Goal: Task Accomplishment & Management: Complete application form

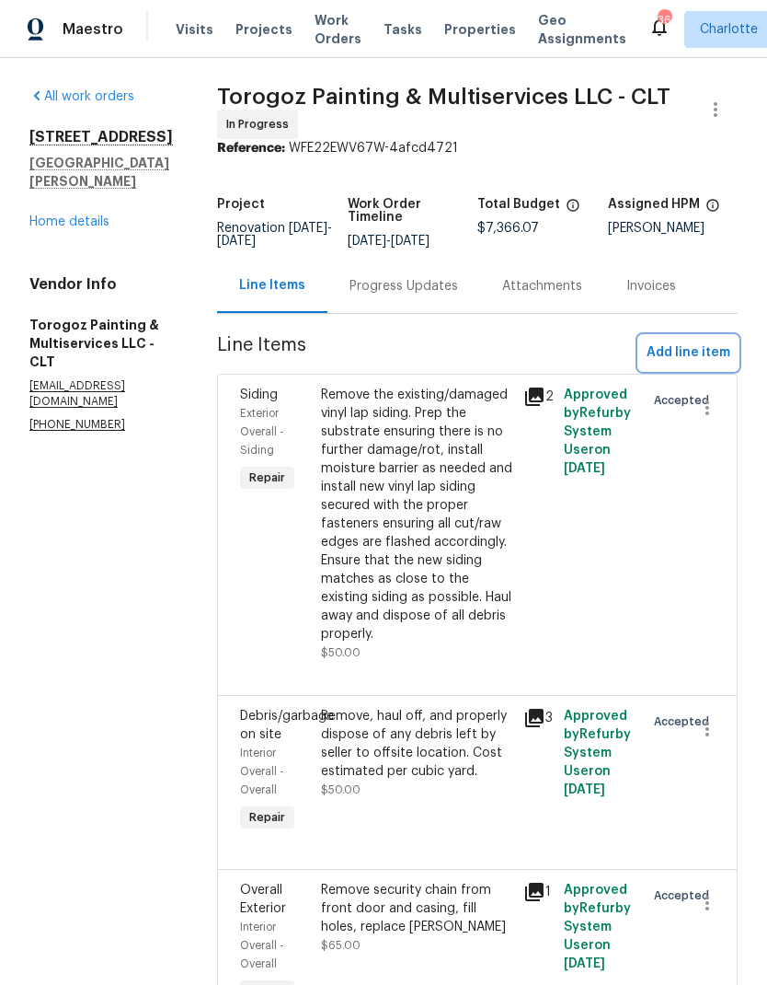
click at [702, 364] on span "Add line item" at bounding box center [689, 352] width 84 height 23
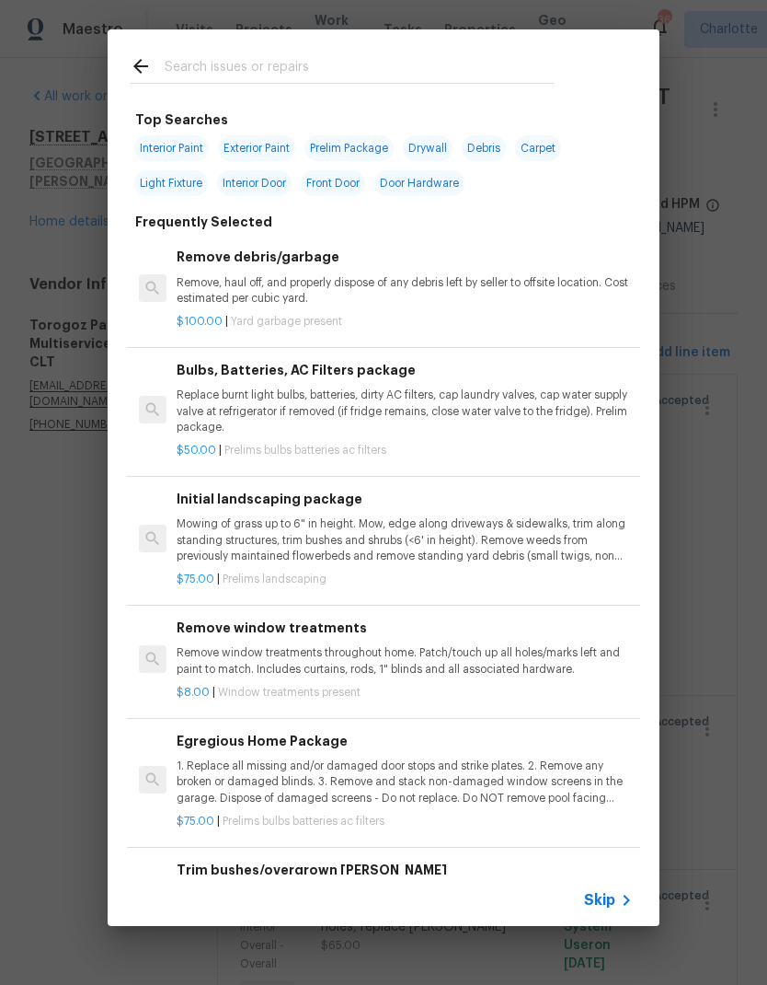
click at [369, 49] on div at bounding box center [342, 65] width 469 height 73
click at [341, 78] on input "text" at bounding box center [360, 69] width 390 height 28
type input "GC"
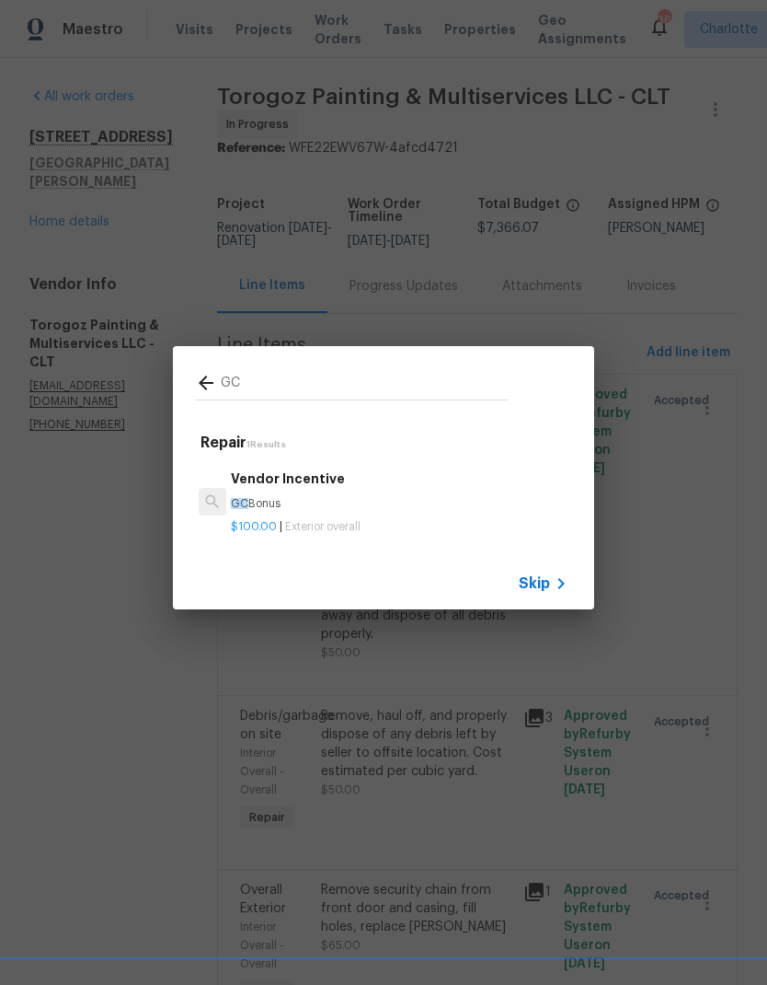
click at [334, 490] on div "Vendor Incentive GC Bonus" at bounding box center [399, 490] width 337 height 44
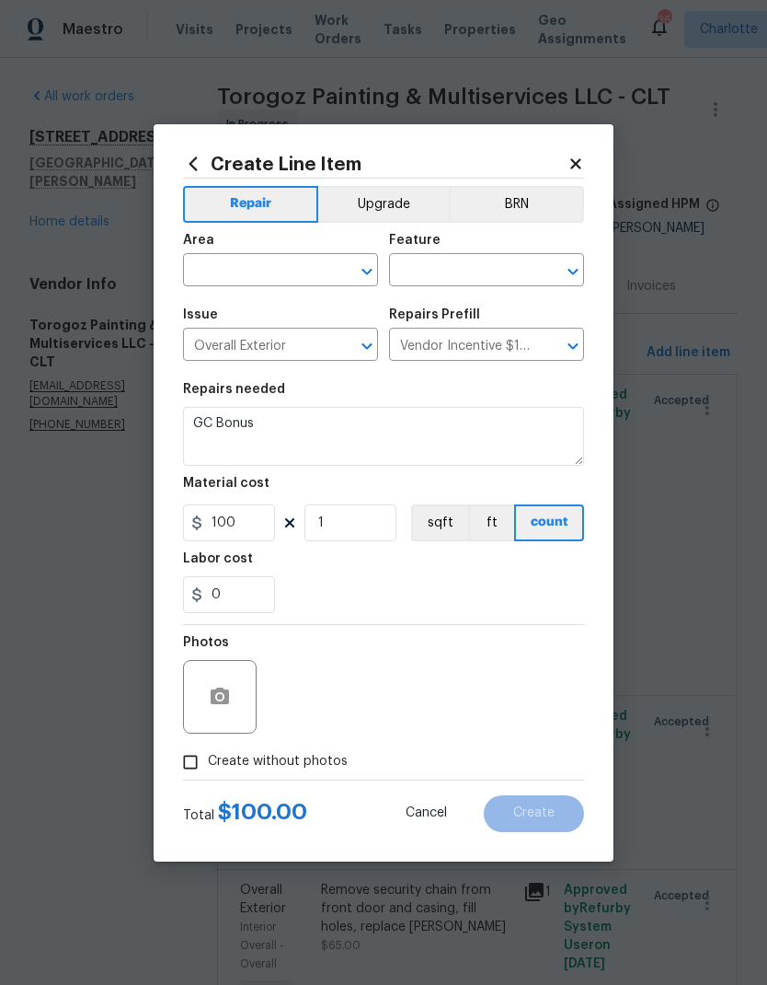
click at [301, 272] on input "text" at bounding box center [255, 272] width 144 height 29
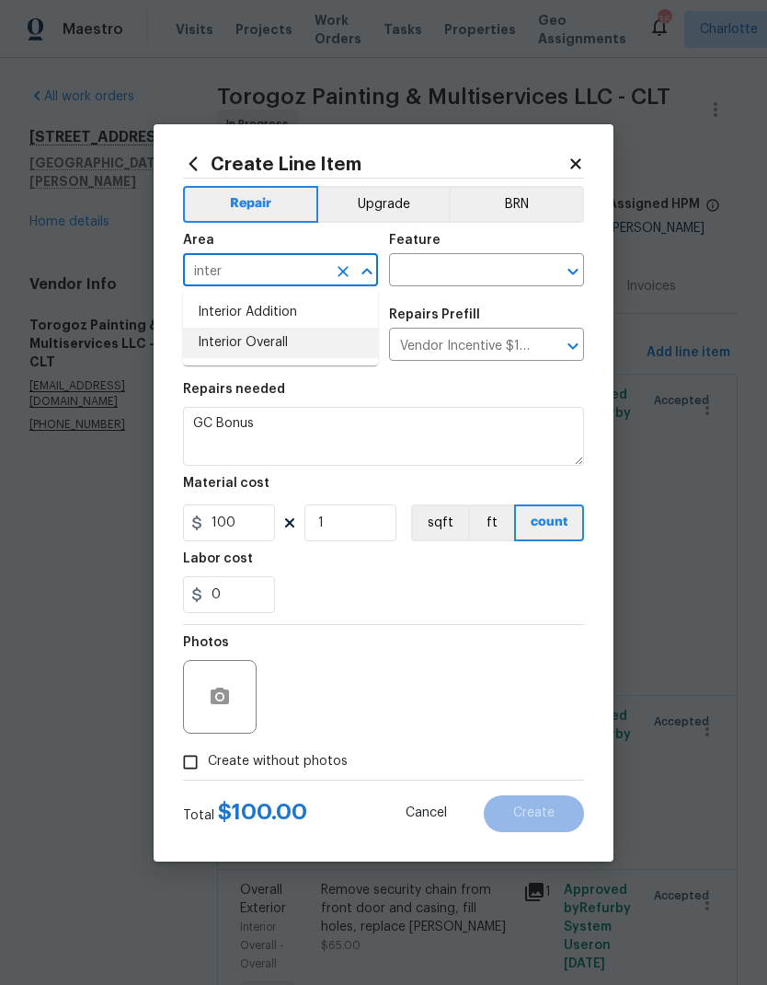
click at [281, 354] on li "Interior Overall" at bounding box center [280, 343] width 195 height 30
type input "Interior Overall"
click at [466, 279] on input "text" at bounding box center [461, 272] width 144 height 29
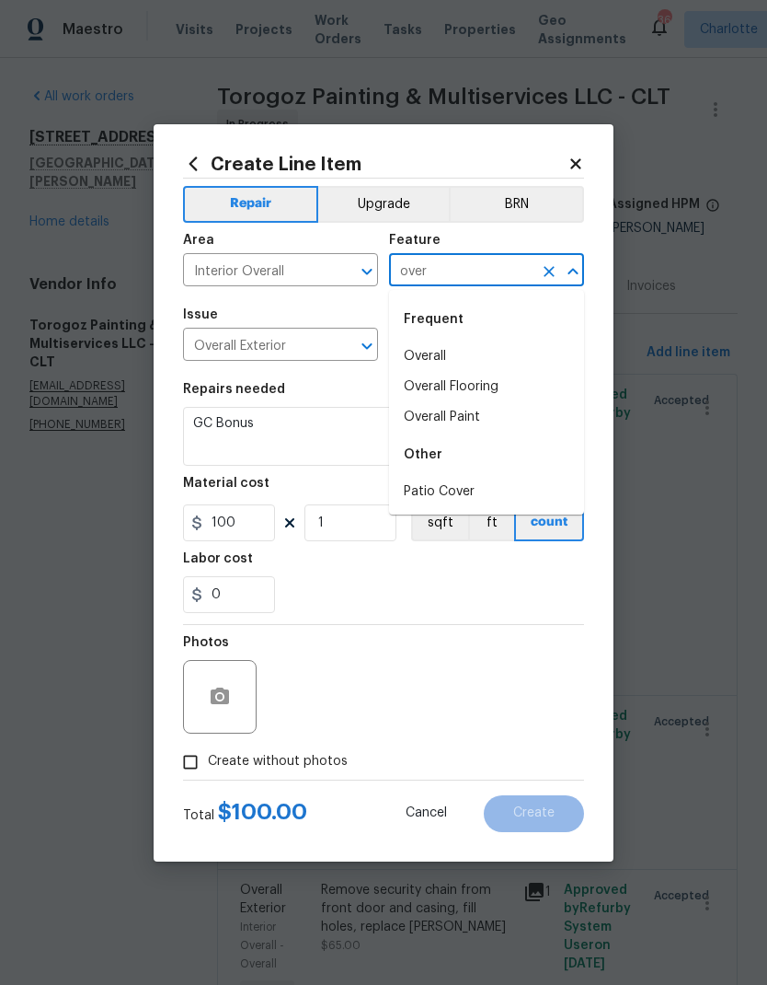
click at [443, 350] on li "Overall" at bounding box center [486, 356] width 195 height 30
type input "Overall"
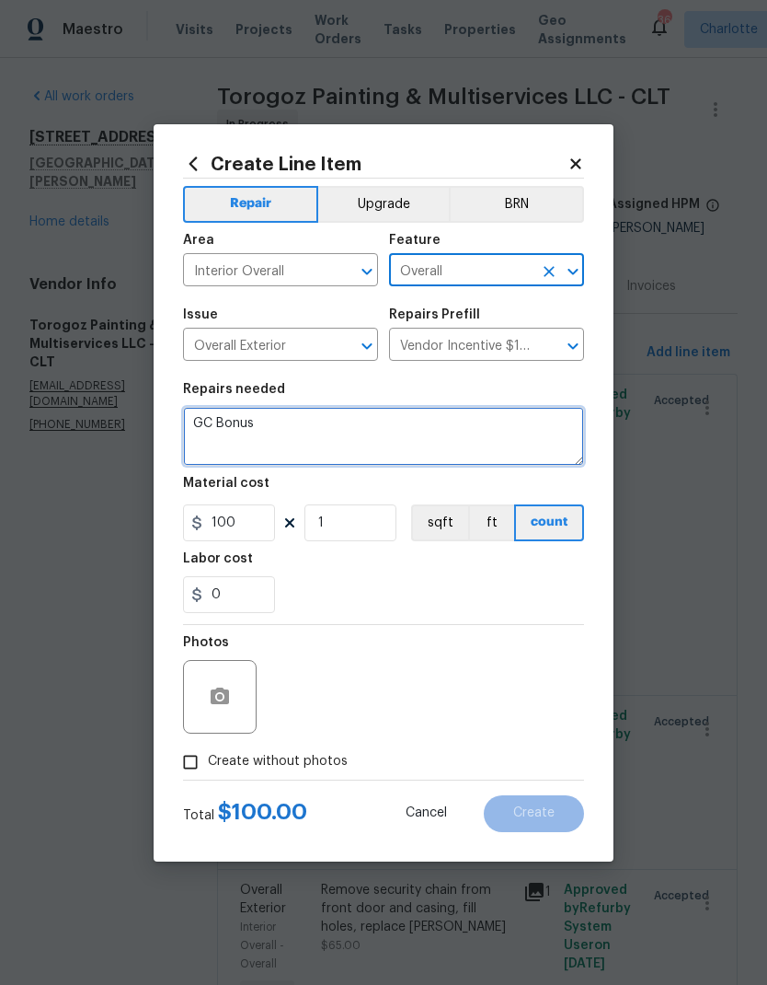
click at [319, 423] on textarea "GC Bonus" at bounding box center [383, 436] width 401 height 59
click at [318, 422] on textarea "GC Bonus" at bounding box center [383, 436] width 401 height 59
type textarea "G"
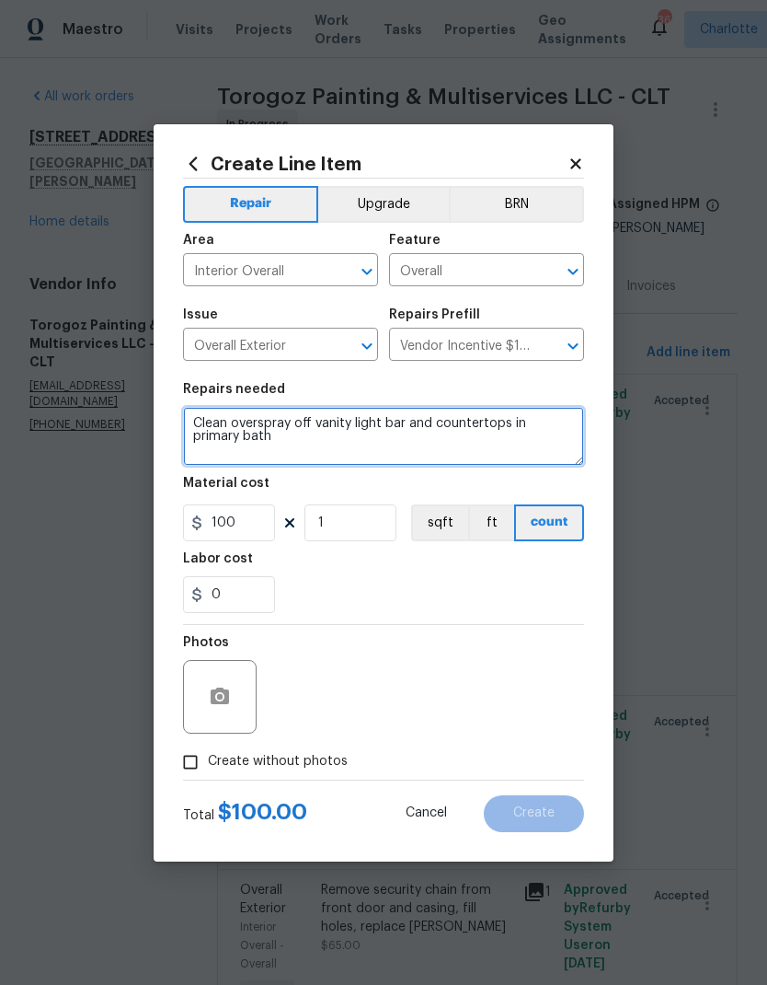
type textarea "Clean overspray off vanity light bar and countertops in primary bath"
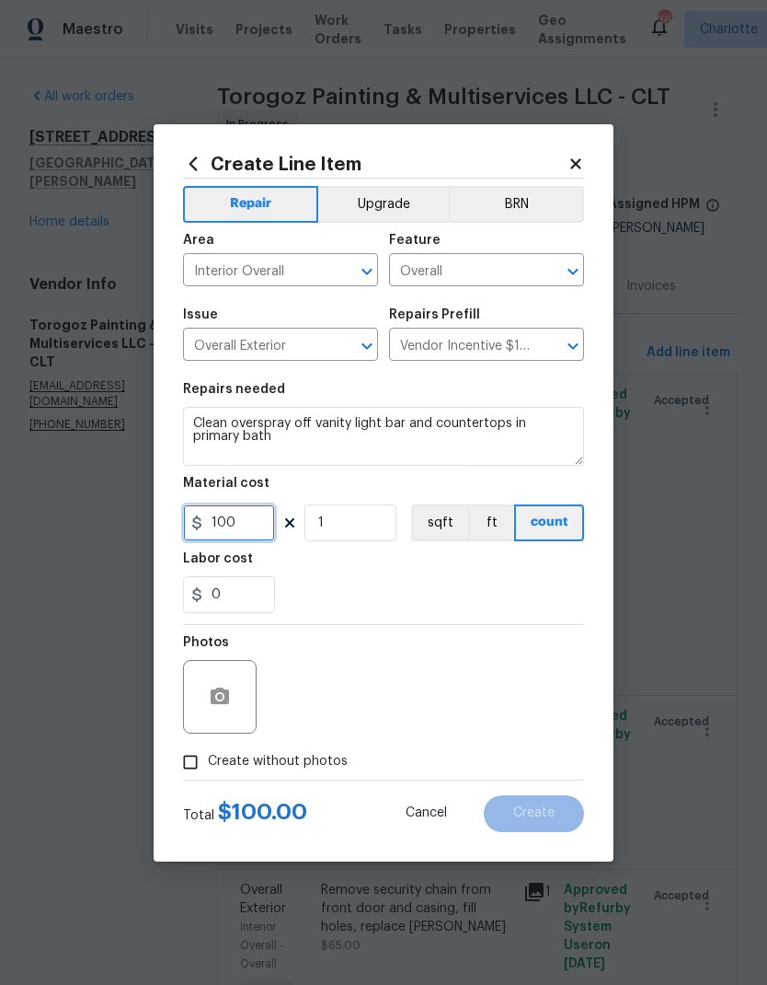
click at [228, 531] on input "100" at bounding box center [229, 522] width 92 height 37
type input "50"
click at [536, 570] on div "Labor cost" at bounding box center [383, 564] width 401 height 24
click at [220, 697] on circle "button" at bounding box center [220, 696] width 6 height 6
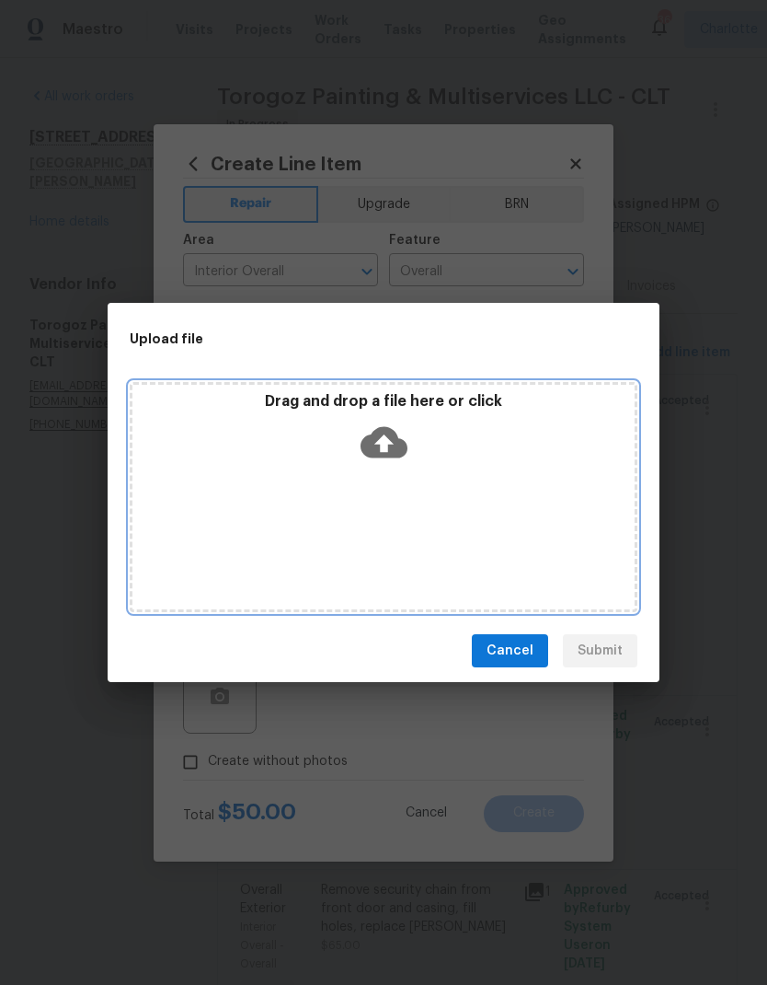
click at [397, 436] on icon at bounding box center [384, 442] width 47 height 31
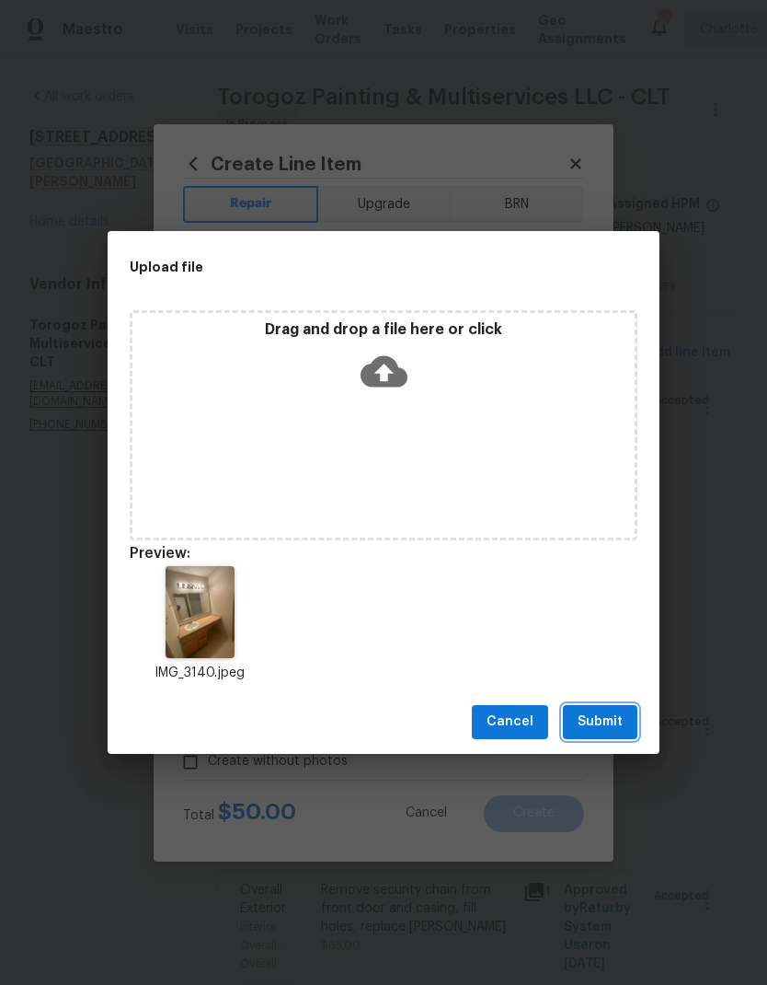
click at [619, 724] on span "Submit" at bounding box center [600, 721] width 45 height 23
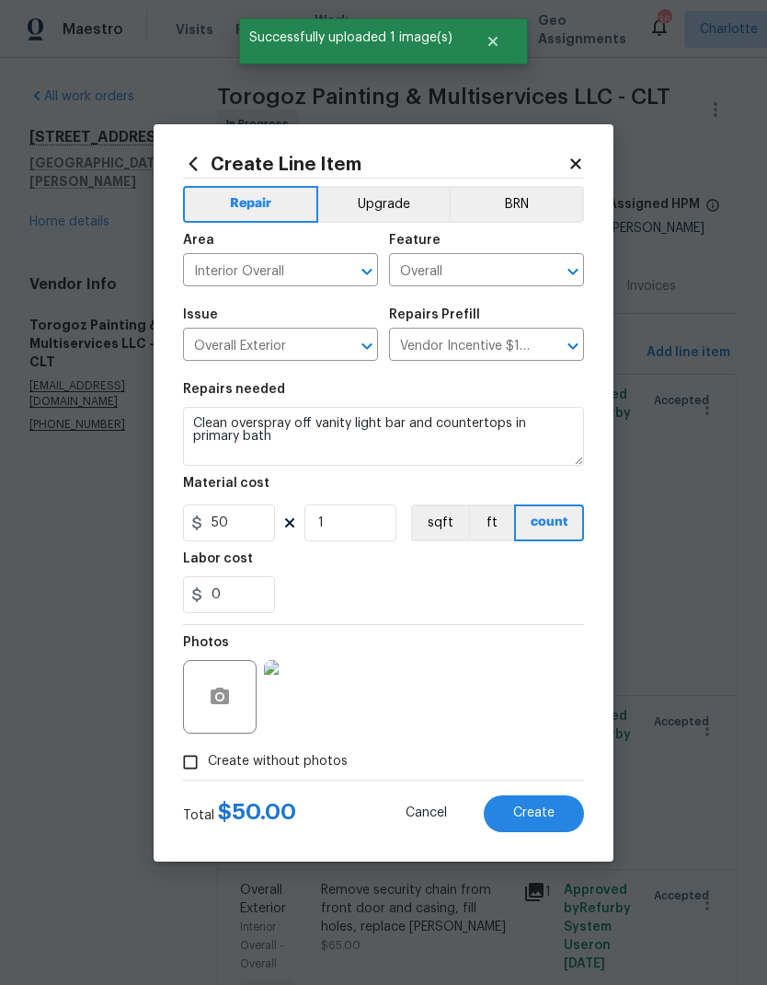
click at [561, 810] on button "Create" at bounding box center [534, 813] width 100 height 37
type input "0"
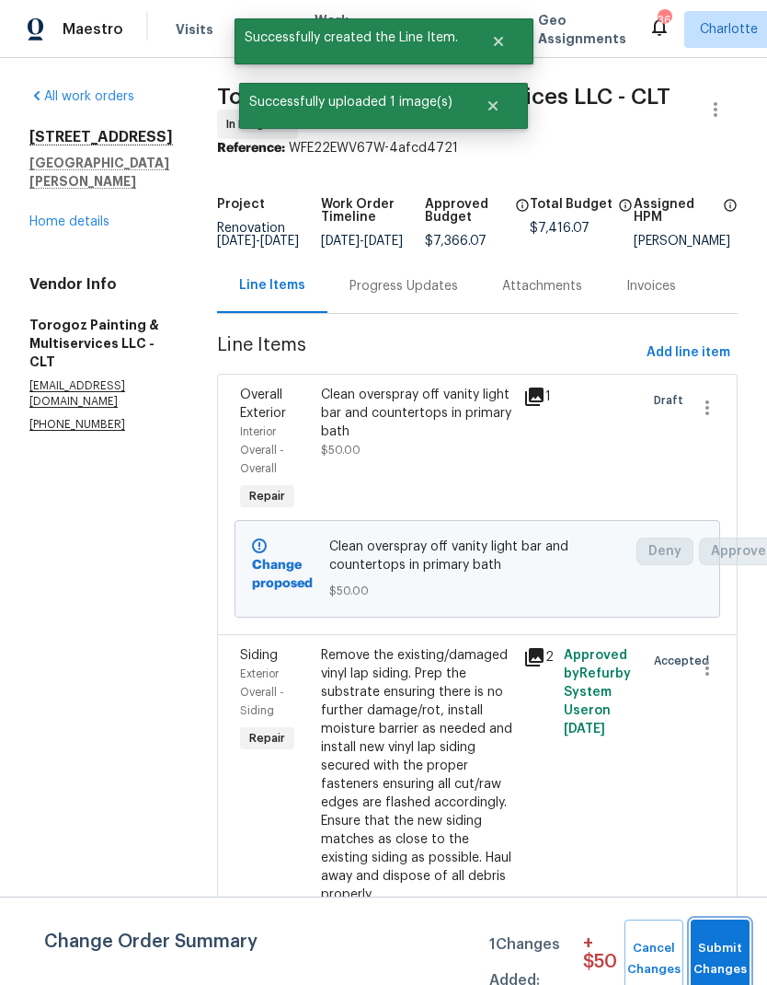
click at [723, 950] on span "Submit Changes" at bounding box center [720, 959] width 40 height 42
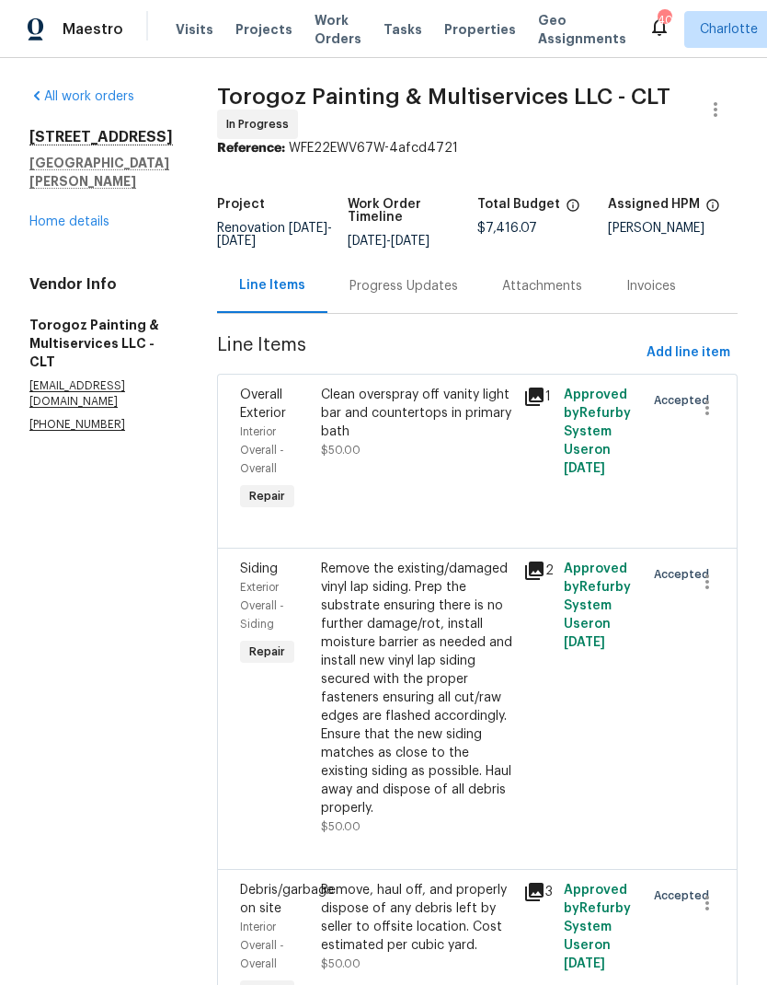
click at [261, 36] on span "Projects" at bounding box center [264, 29] width 57 height 18
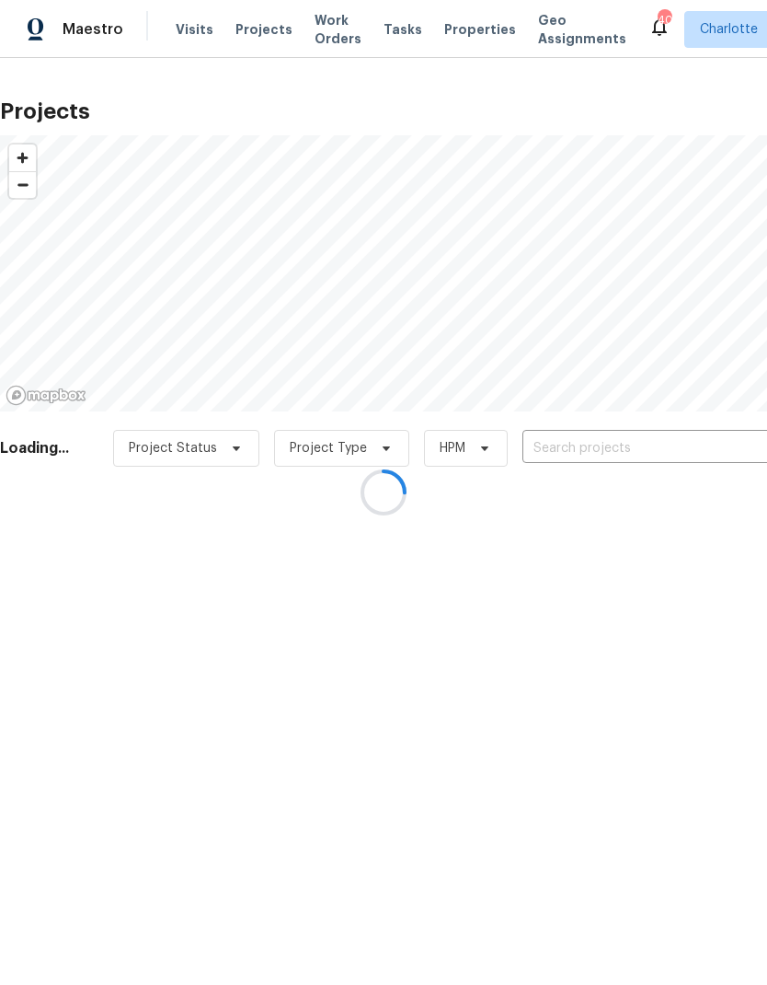
click at [654, 453] on div at bounding box center [383, 492] width 767 height 985
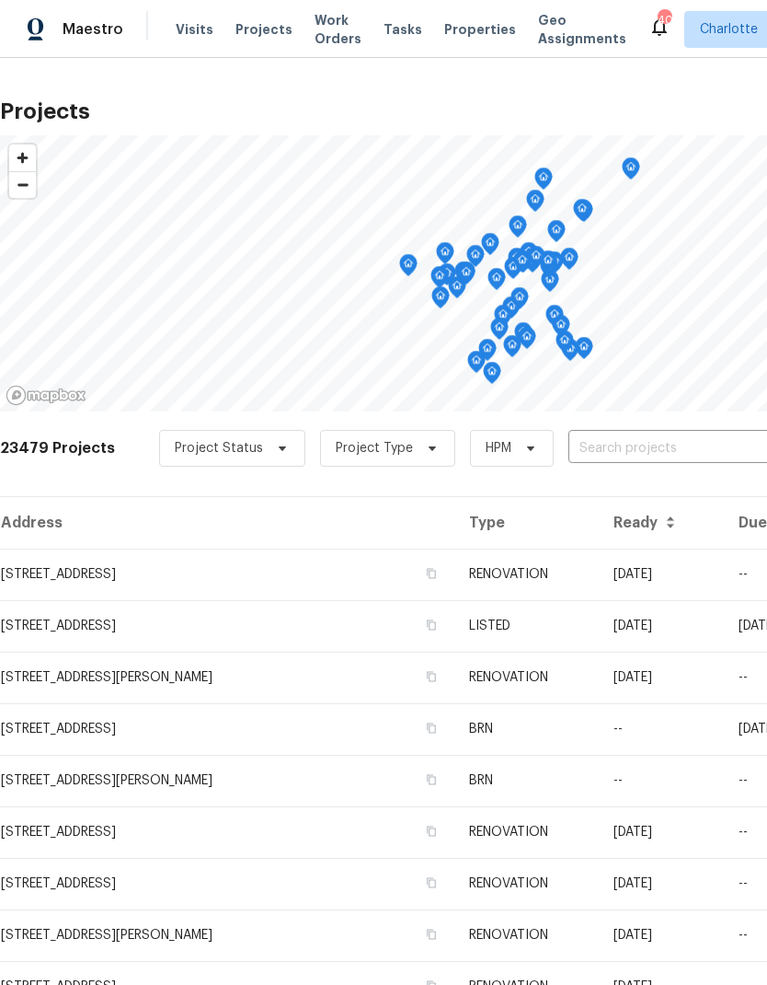
click at [692, 455] on input "text" at bounding box center [674, 448] width 211 height 29
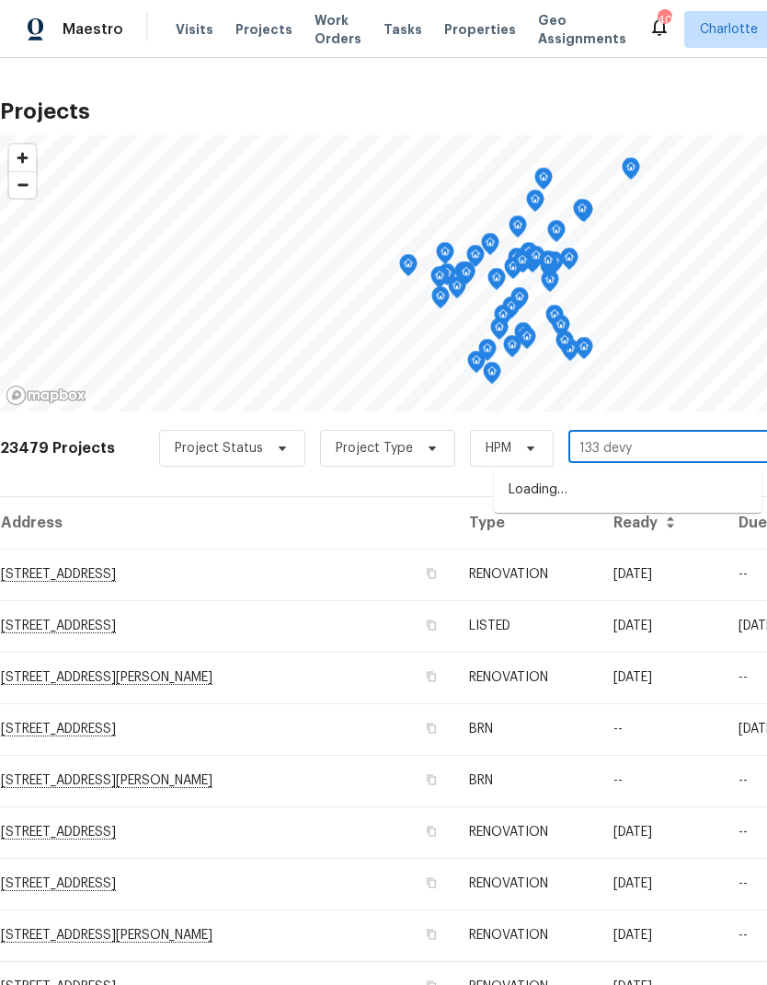
type input "133 devyn"
click at [690, 482] on li "[STREET_ADDRESS][PERSON_NAME]" at bounding box center [628, 490] width 268 height 31
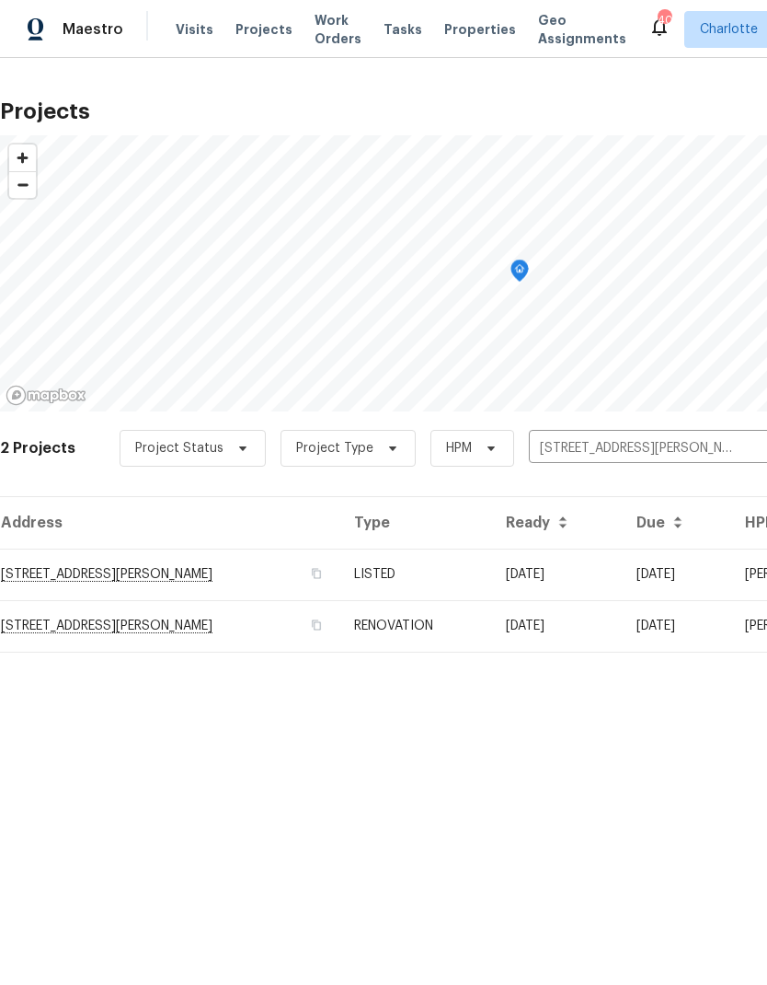
click at [617, 567] on td "[DATE]" at bounding box center [556, 574] width 131 height 52
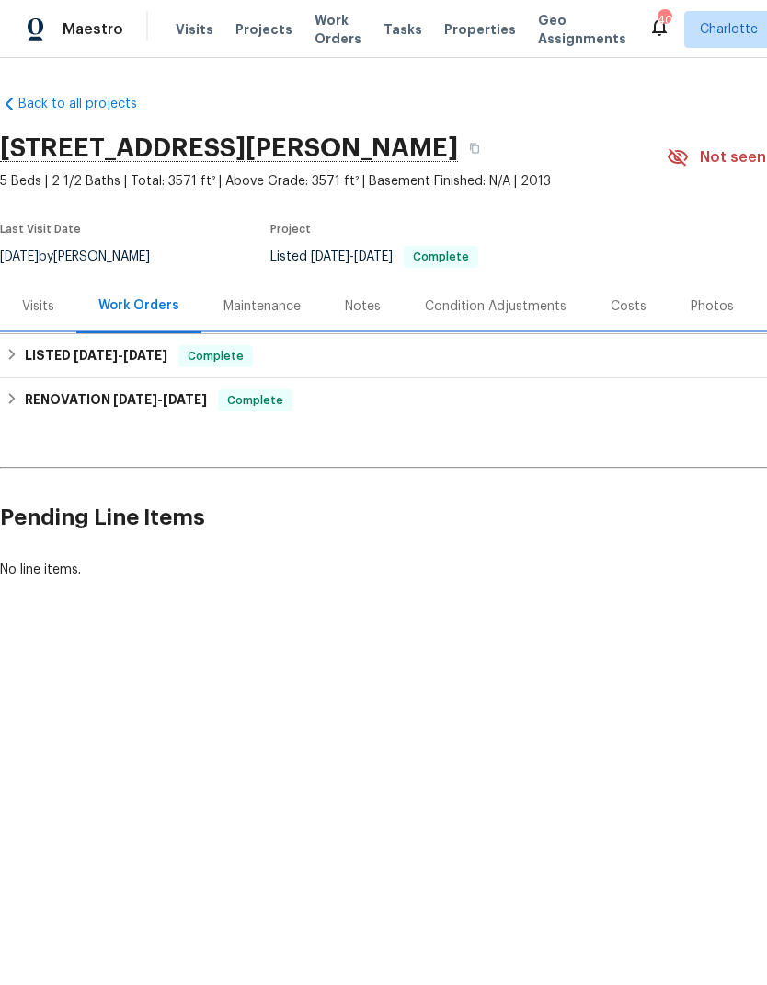
click at [21, 355] on div "LISTED [DATE] - [DATE] Complete" at bounding box center [520, 356] width 1029 height 22
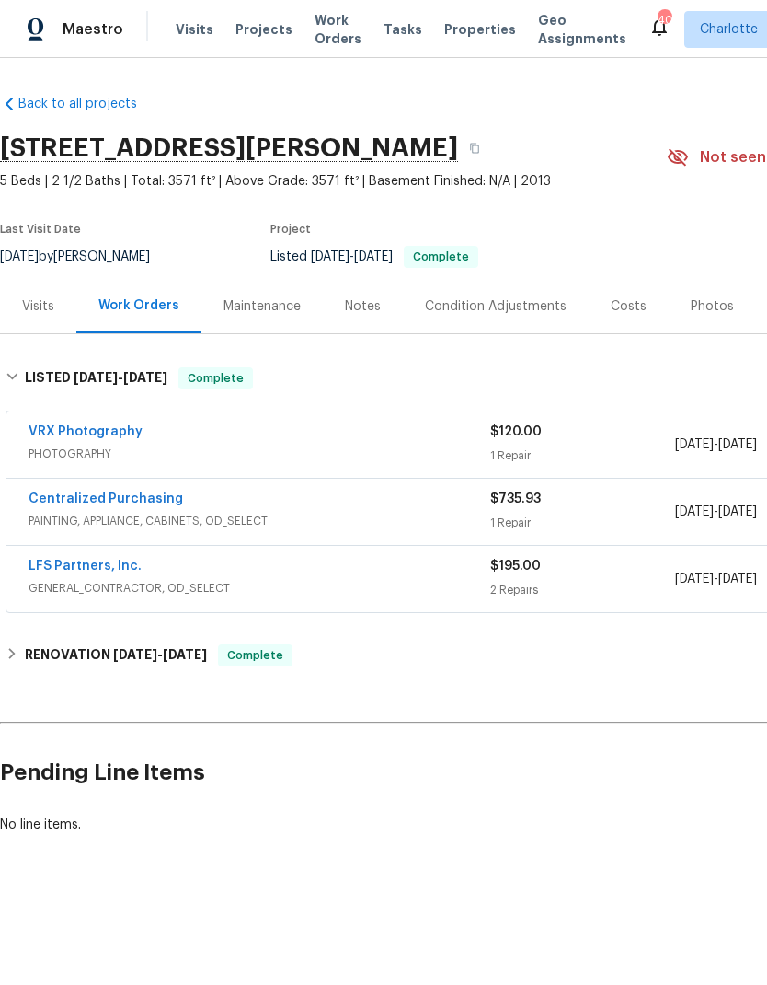
click at [50, 570] on link "LFS Partners, Inc." at bounding box center [85, 565] width 113 height 13
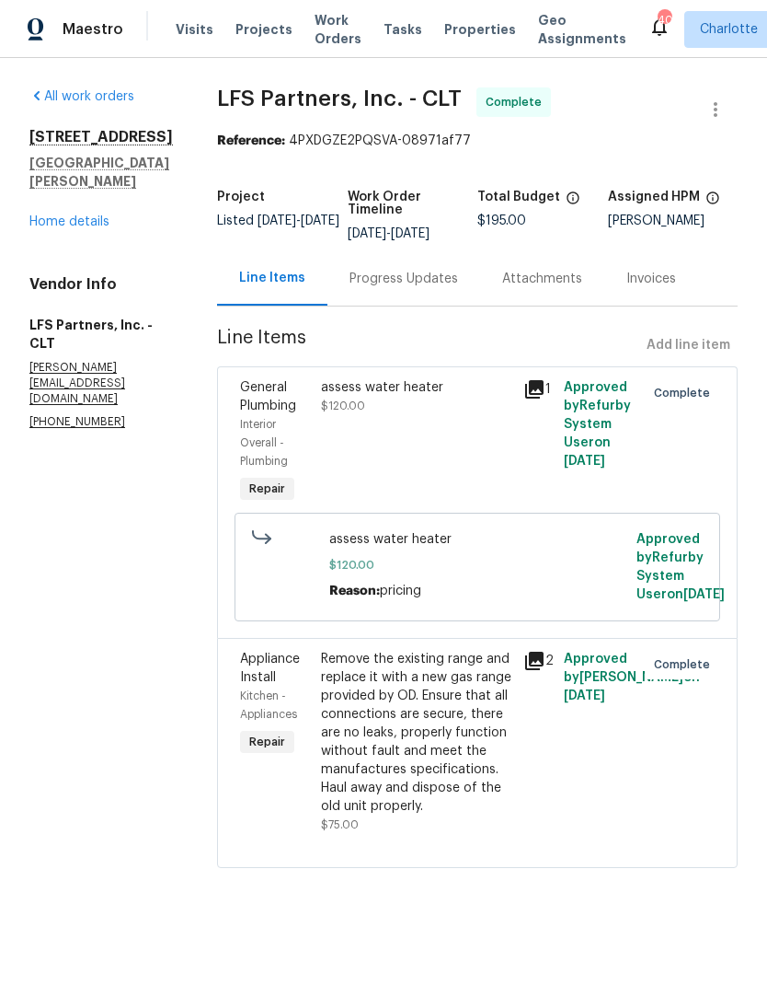
click at [43, 228] on link "Home details" at bounding box center [69, 221] width 80 height 13
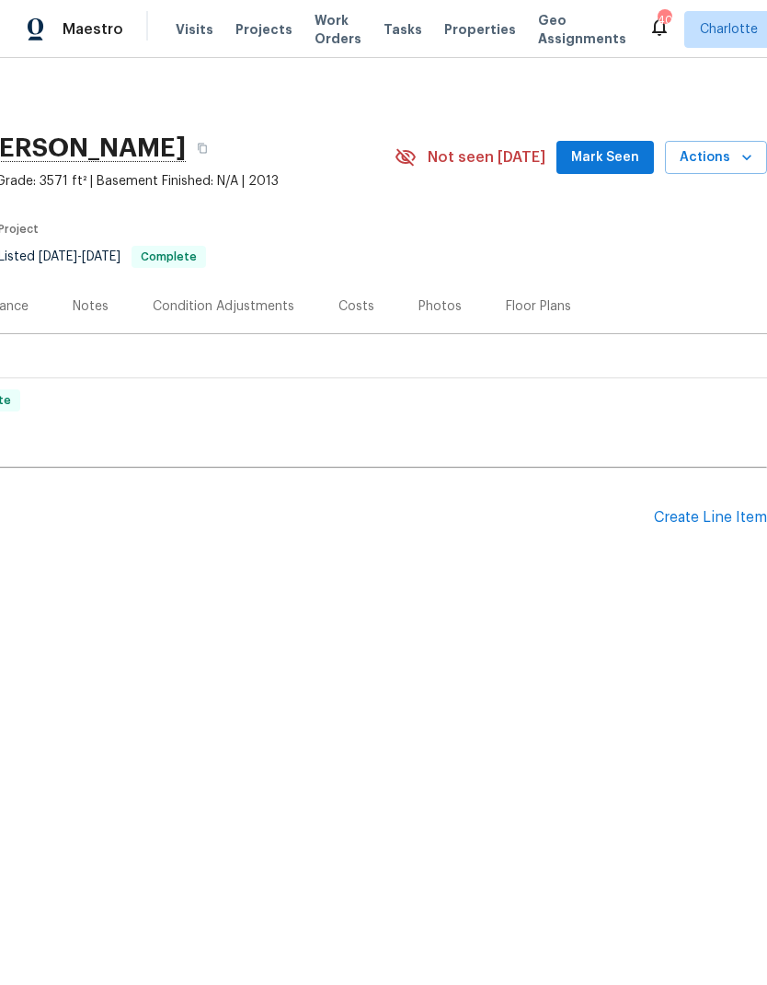
scroll to position [0, 272]
click at [714, 518] on div "Create Line Item" at bounding box center [710, 517] width 113 height 17
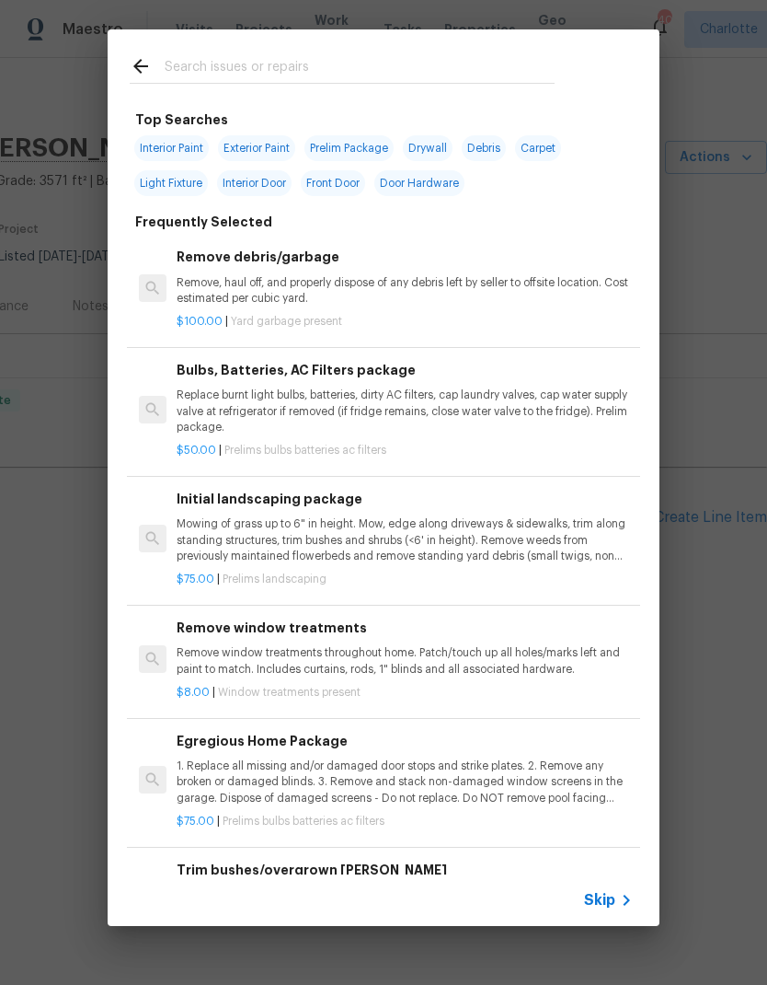
click at [325, 82] on input "text" at bounding box center [360, 69] width 390 height 28
click at [327, 84] on div at bounding box center [342, 83] width 425 height 1
click at [318, 72] on input "text" at bounding box center [360, 69] width 390 height 28
type input "Shower he"
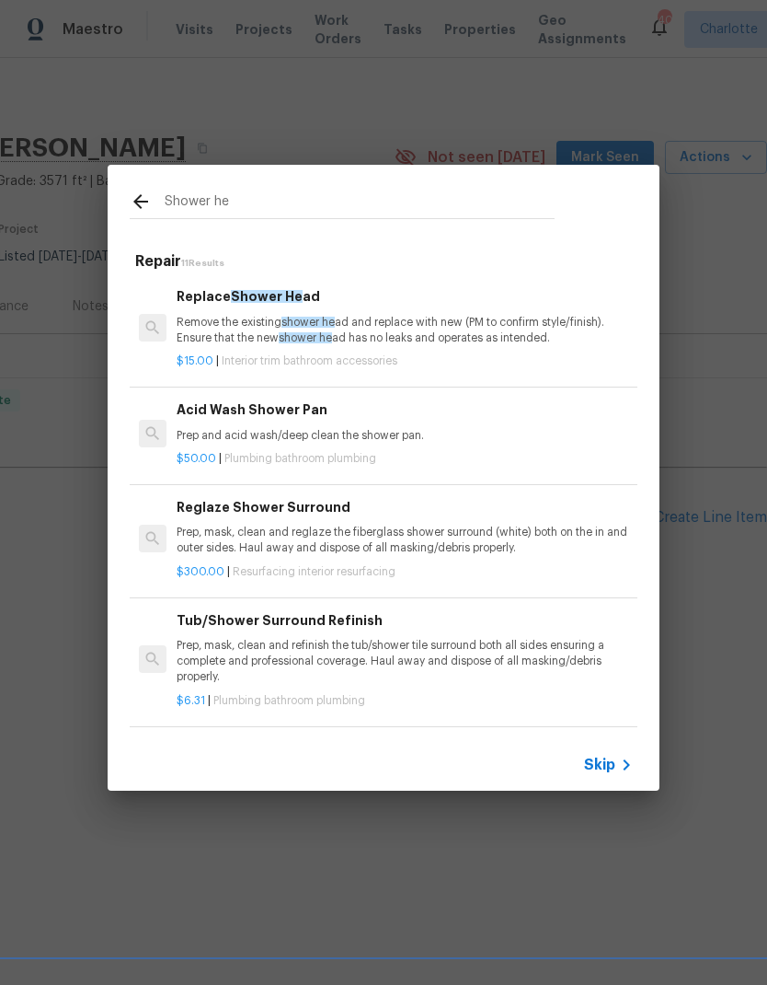
click at [502, 451] on p "$50.00 | Plumbing bathroom plumbing" at bounding box center [405, 459] width 456 height 16
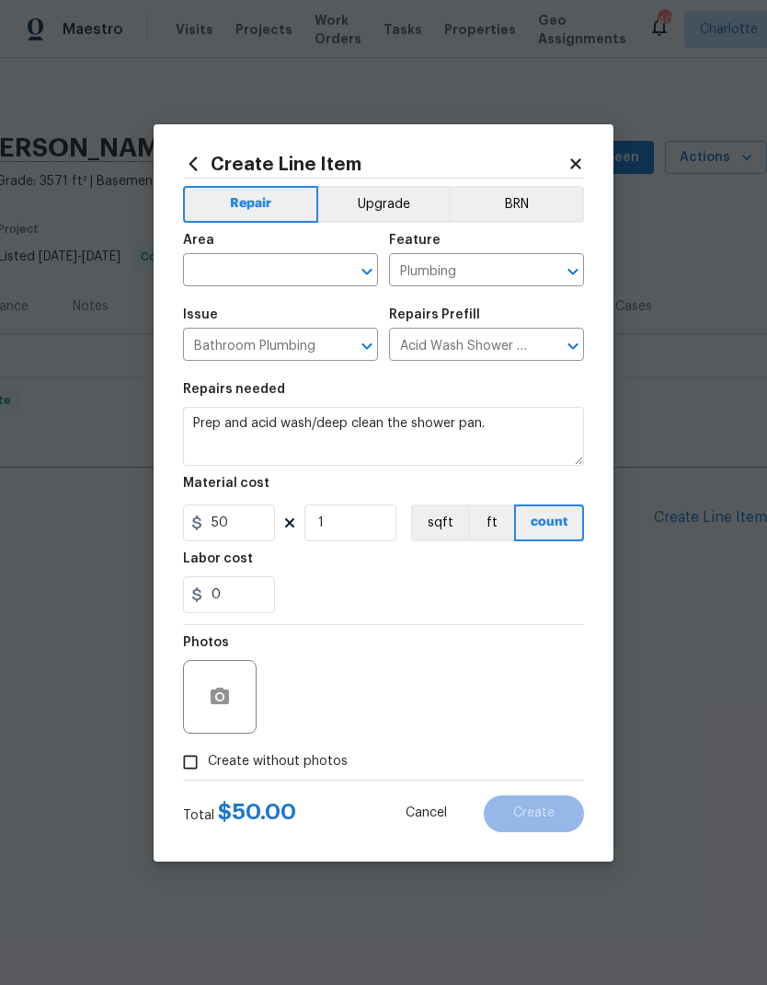
click at [195, 157] on icon at bounding box center [194, 163] width 8 height 14
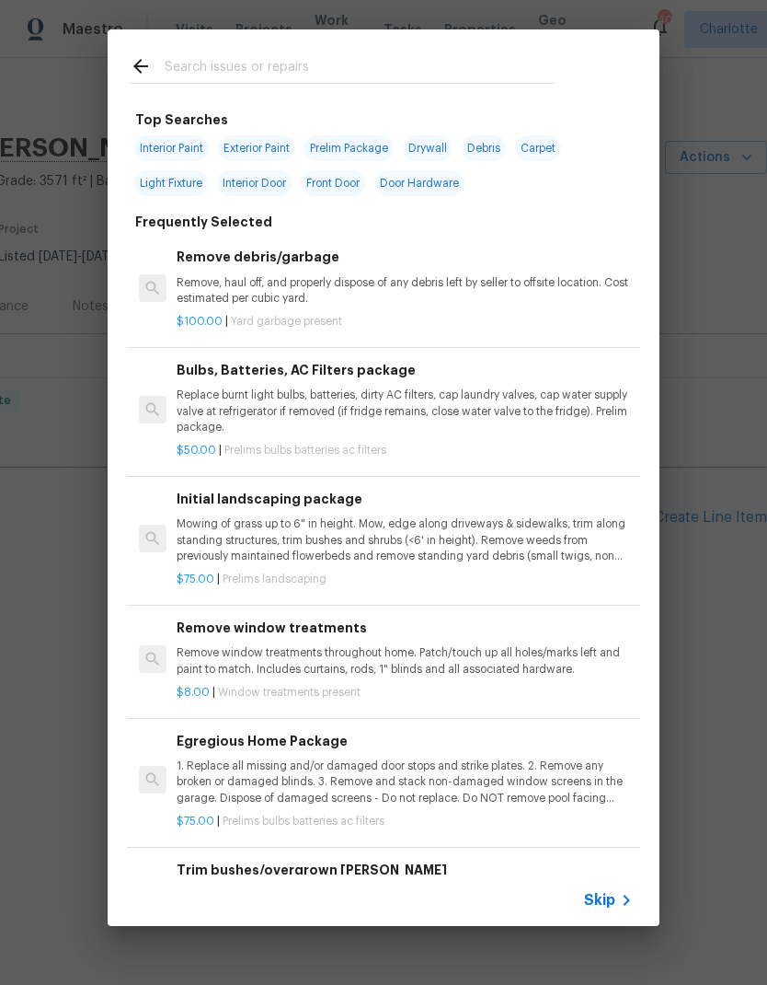
click at [339, 67] on input "text" at bounding box center [360, 69] width 390 height 28
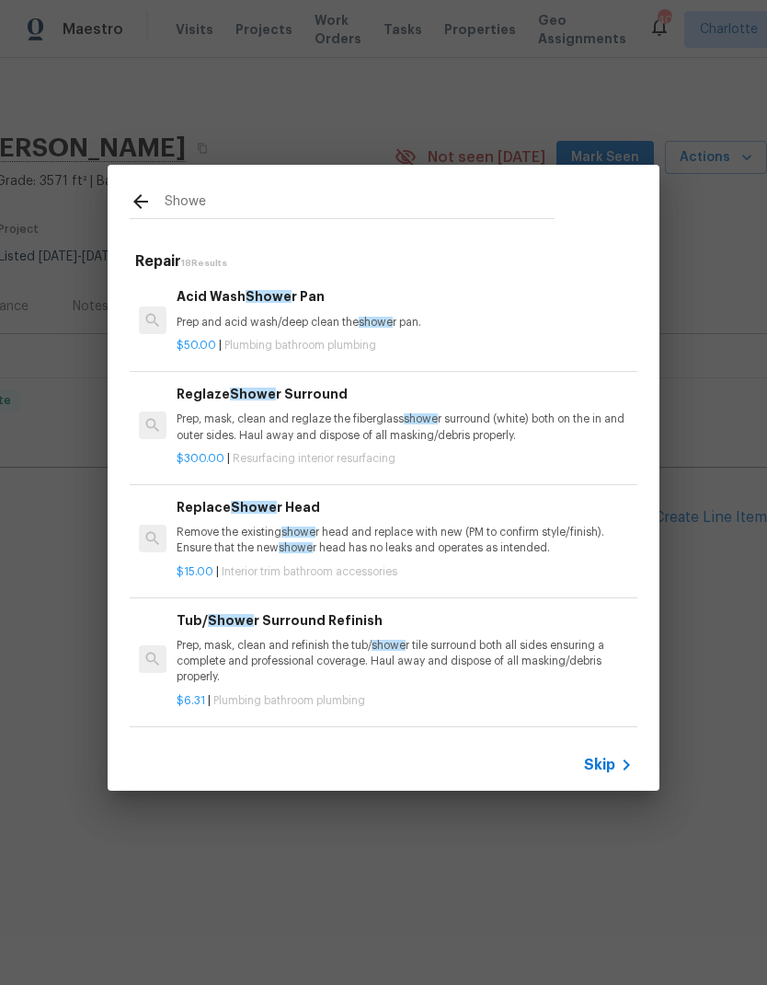
type input "Shower"
click at [443, 538] on p "Remove the existing shower head and replace with new (PM to confirm style/finis…" at bounding box center [405, 539] width 456 height 31
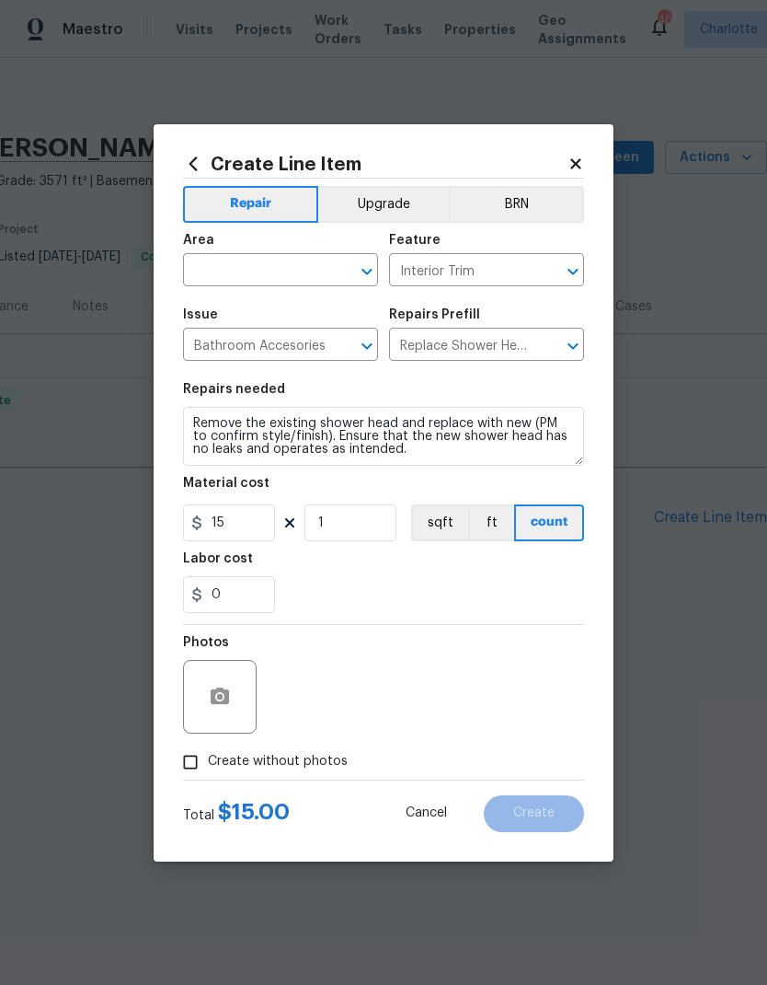
click at [323, 274] on input "text" at bounding box center [255, 272] width 144 height 29
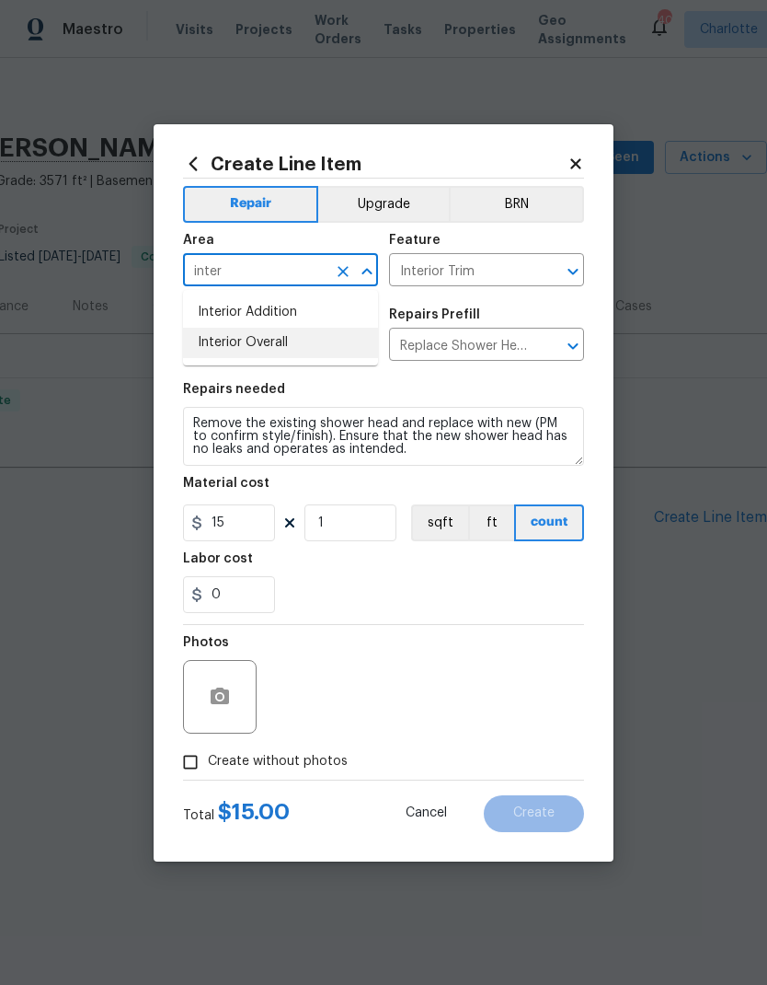
click at [274, 345] on li "Interior Overall" at bounding box center [280, 343] width 195 height 30
type input "Interior Overall"
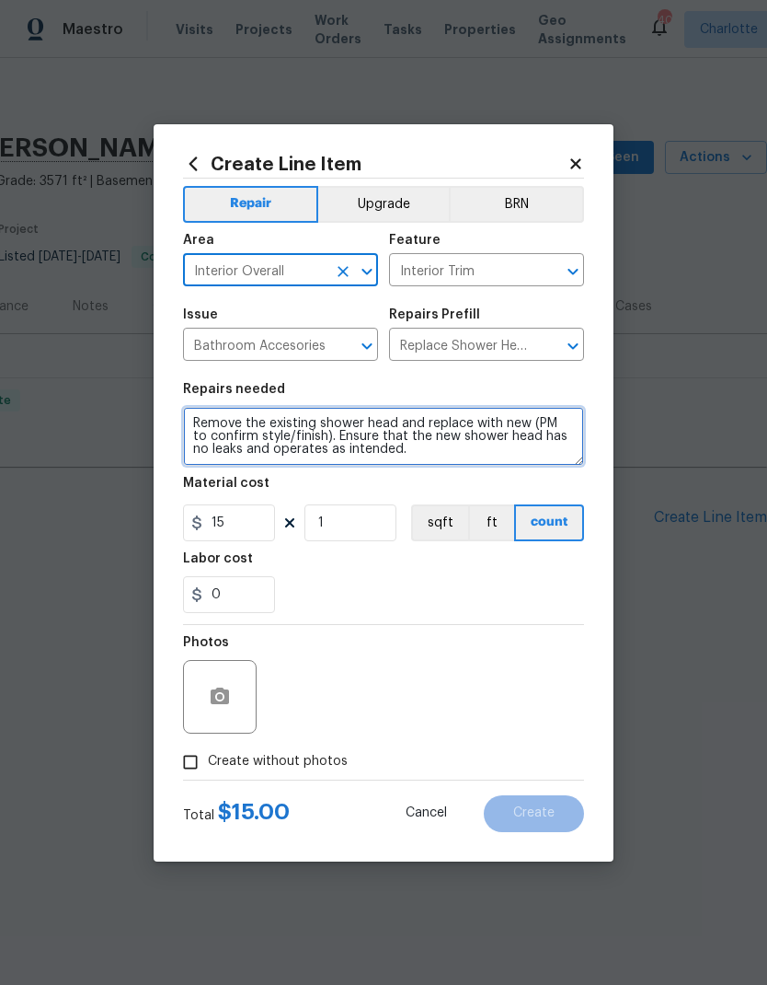
click at [217, 428] on textarea "Remove the existing shower head and replace with new (PM to confirm style/finis…" at bounding box center [383, 436] width 401 height 59
click at [216, 427] on textarea "Remove the existing shower head and replace with new (PM to confirm style/finis…" at bounding box center [383, 436] width 401 height 59
click at [215, 419] on textarea "Remove the existing shower head and replace with new (PM to confirm style/finis…" at bounding box center [383, 436] width 401 height 59
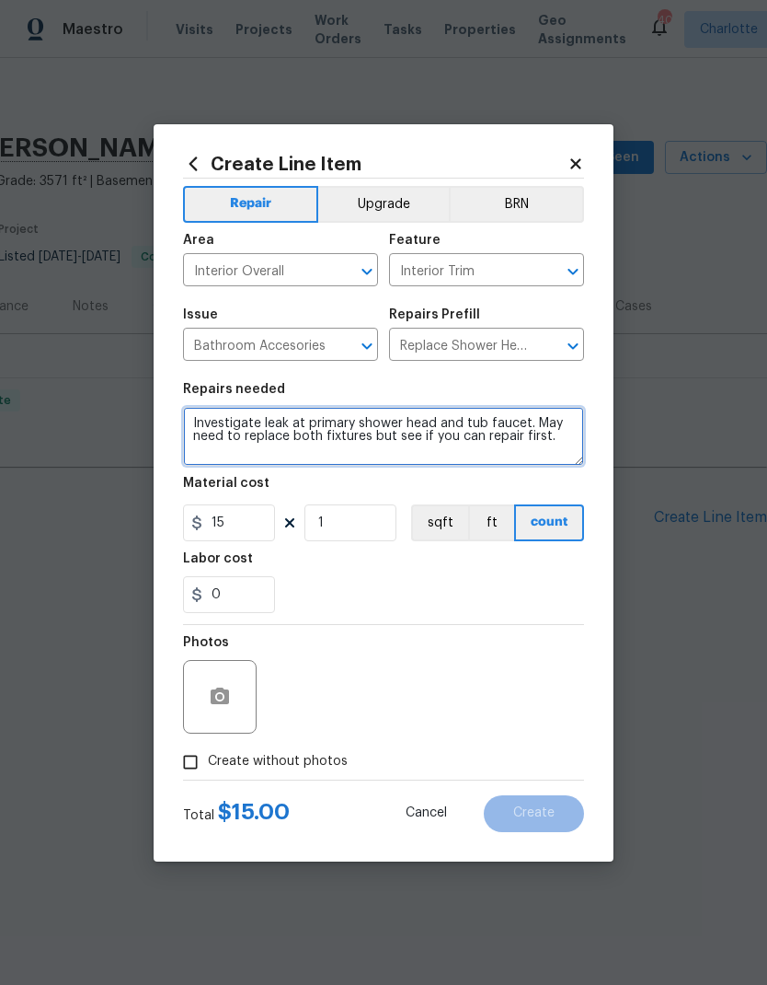
type textarea "Investigate leak at primary shower head and tub faucet. May need to replace bot…"
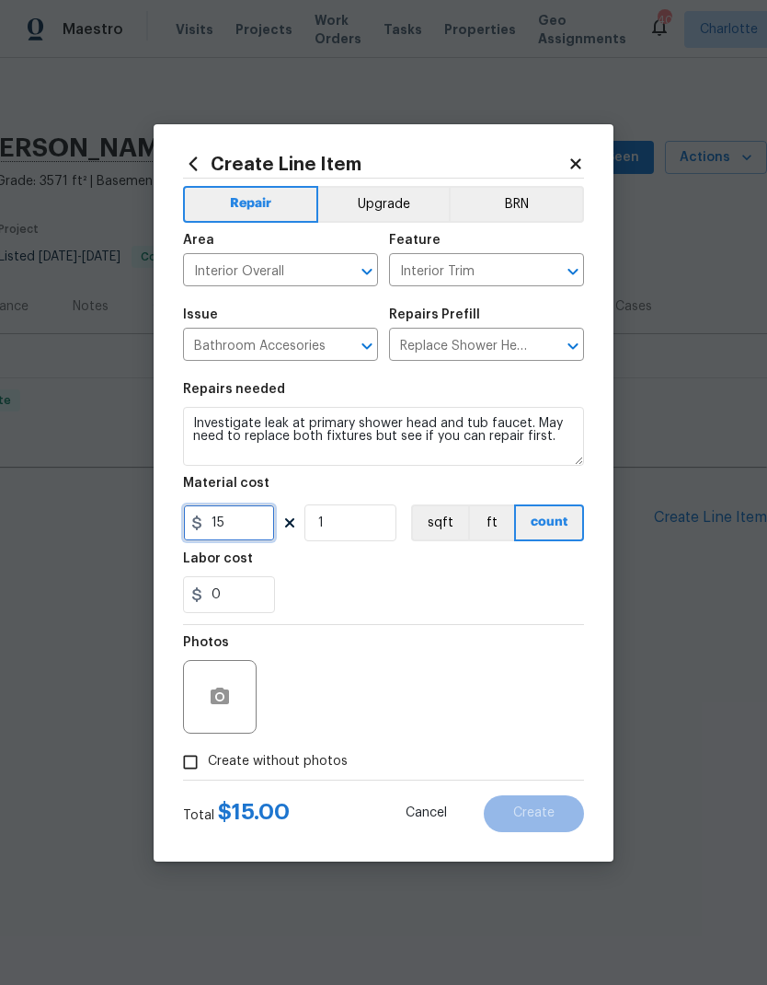
click at [239, 533] on input "15" at bounding box center [229, 522] width 92 height 37
type input "100"
click at [538, 577] on div "0" at bounding box center [383, 594] width 401 height 37
click at [190, 753] on input "Create without photos" at bounding box center [190, 761] width 35 height 35
click at [190, 766] on input "Create without photos" at bounding box center [190, 761] width 35 height 35
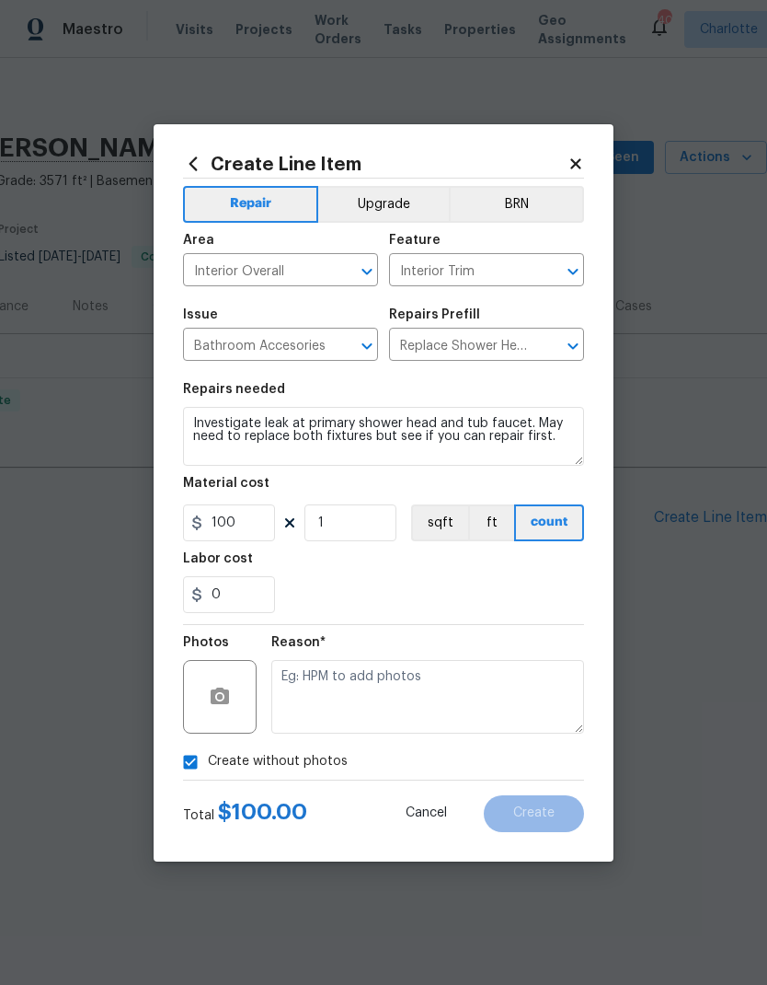
checkbox input "false"
click at [214, 699] on icon "button" at bounding box center [220, 695] width 18 height 17
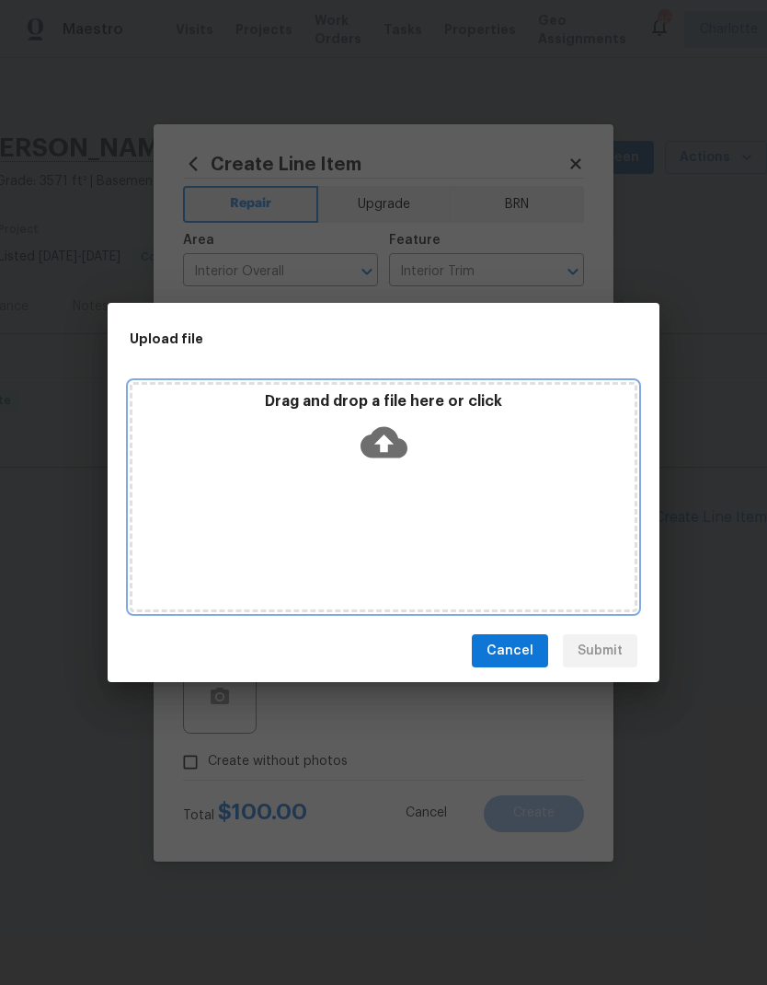
click at [381, 435] on icon at bounding box center [384, 442] width 47 height 31
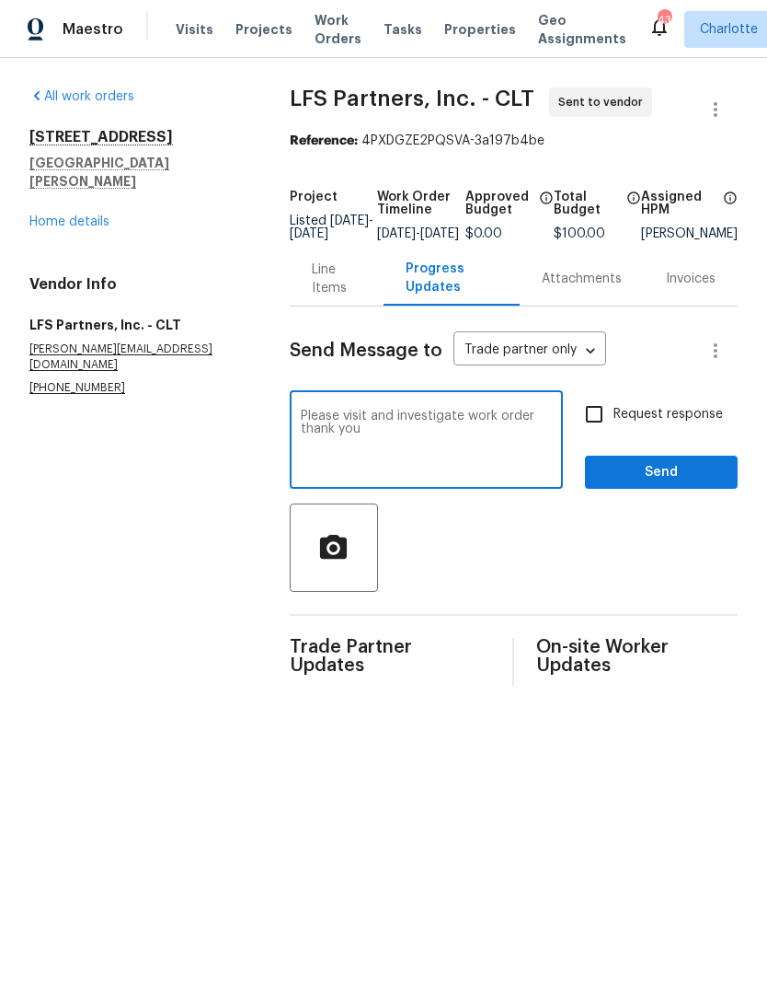
type textarea "Please visit and investigate work order thank you"
click at [604, 433] on input "Request response" at bounding box center [594, 414] width 39 height 39
checkbox input "true"
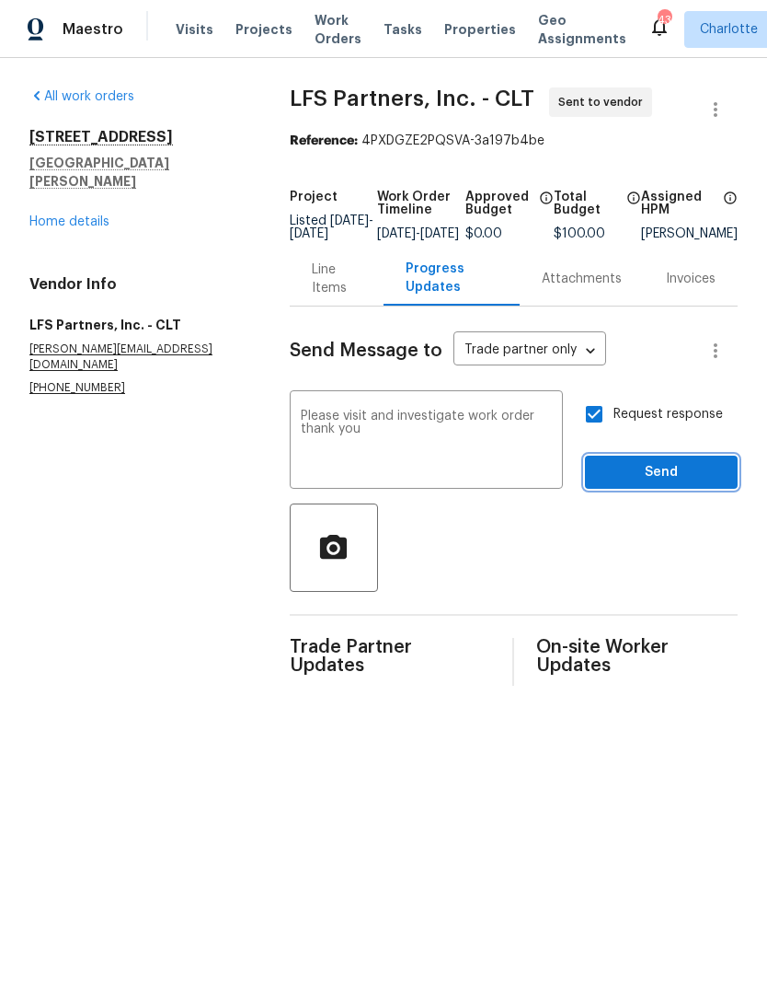
click at [702, 481] on span "Send" at bounding box center [661, 472] width 123 height 23
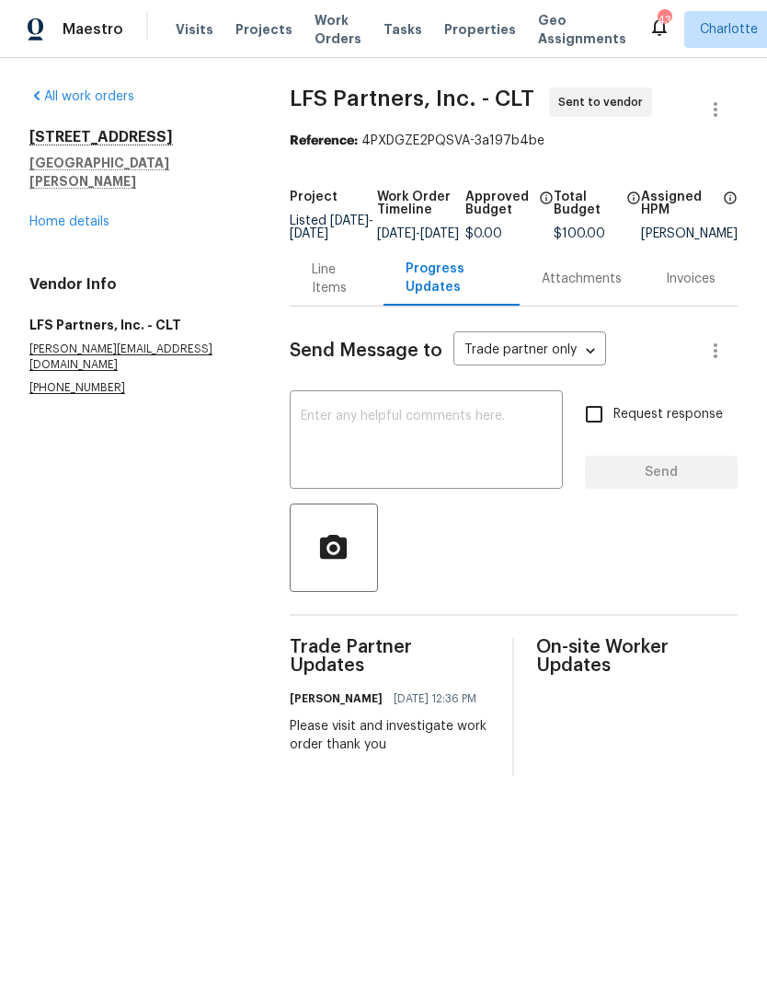
click at [43, 215] on link "Home details" at bounding box center [69, 221] width 80 height 13
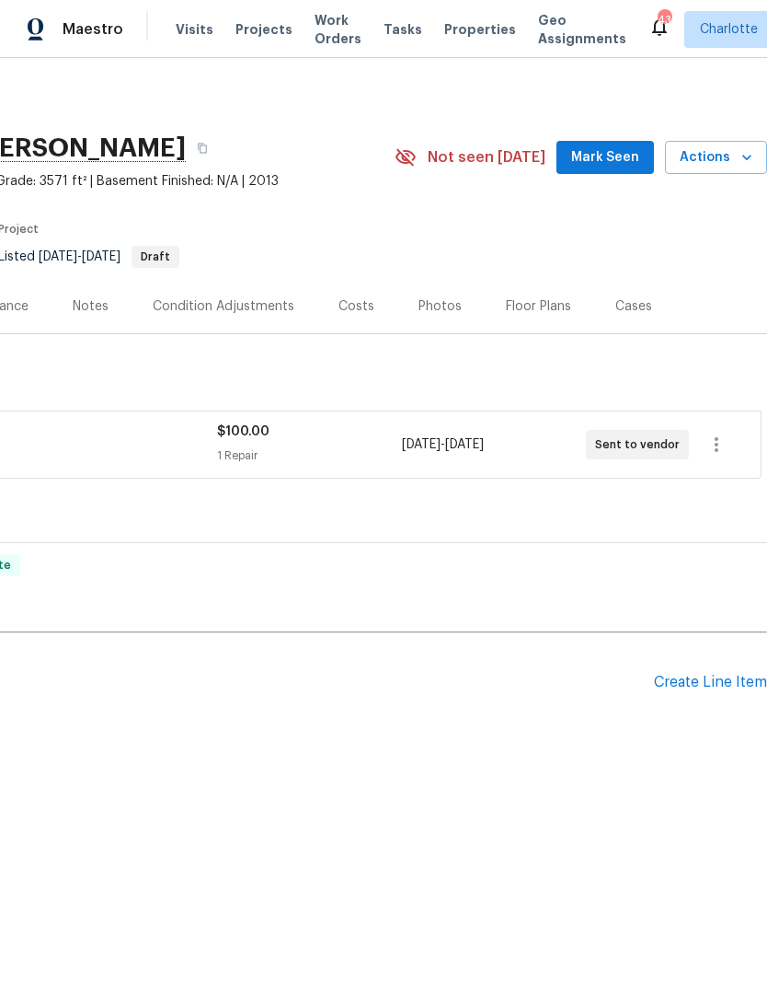
scroll to position [0, 272]
